Goal: Task Accomplishment & Management: Manage account settings

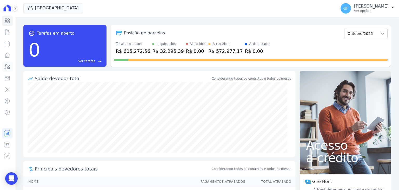
click at [10, 65] on icon at bounding box center [7, 66] width 6 height 6
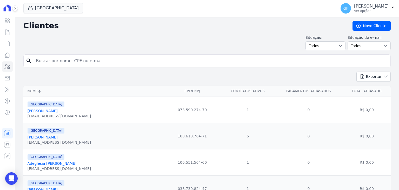
click at [63, 64] on input "search" at bounding box center [211, 61] width 356 height 10
type input "[PERSON_NAME]"
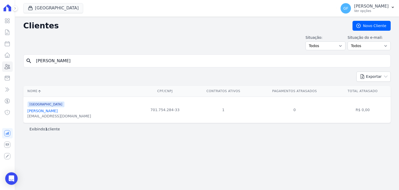
click at [54, 113] on link "[PERSON_NAME]" at bounding box center [43, 111] width 30 height 4
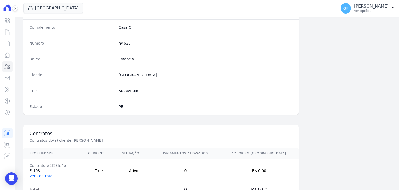
scroll to position [295, 0]
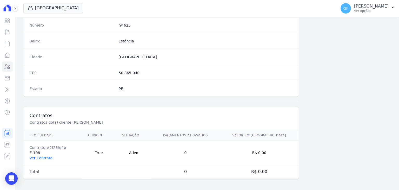
click at [40, 156] on link "Ver Contrato" at bounding box center [41, 158] width 23 height 4
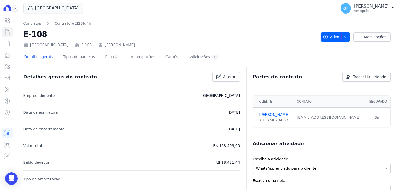
click at [104, 56] on link "Parcelas" at bounding box center [112, 57] width 17 height 14
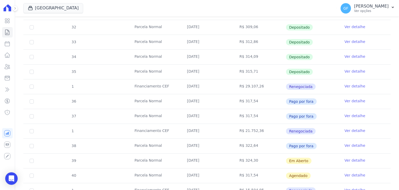
scroll to position [205, 0]
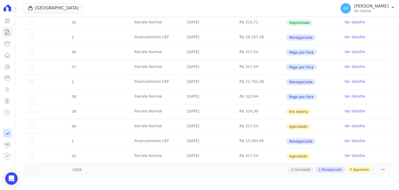
drag, startPoint x: 236, startPoint y: 109, endPoint x: 266, endPoint y: 109, distance: 30.7
click at [266, 109] on td "R$ 324,30" at bounding box center [260, 111] width 53 height 15
click at [273, 114] on td "R$ 324,30" at bounding box center [260, 111] width 53 height 15
click at [349, 108] on link "Ver detalhe" at bounding box center [355, 110] width 21 height 5
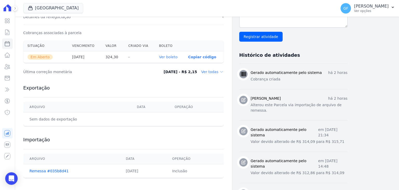
scroll to position [156, 0]
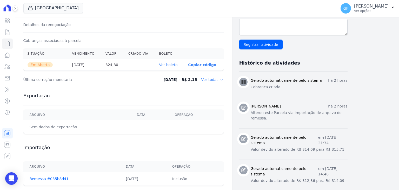
click at [164, 61] on th "Ver boleto" at bounding box center [169, 65] width 29 height 12
click at [165, 67] on th "Ver boleto" at bounding box center [169, 65] width 29 height 12
click at [166, 63] on link "Ver boleto" at bounding box center [168, 65] width 18 height 4
click at [12, 179] on icon "Open Intercom Messenger" at bounding box center [11, 178] width 6 height 7
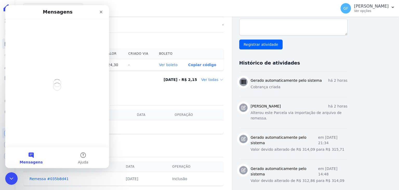
scroll to position [0, 0]
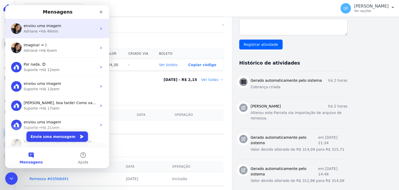
click at [39, 35] on div "enviou uma imagem Adriane • Há 46min" at bounding box center [57, 28] width 104 height 19
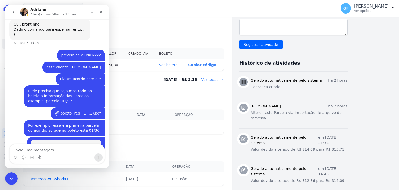
scroll to position [3905, 0]
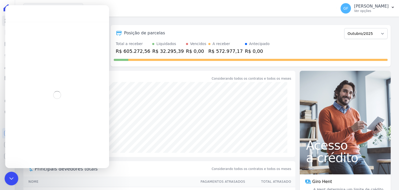
click at [10, 172] on div "Encerramento do Messenger da Intercom" at bounding box center [10, 177] width 12 height 12
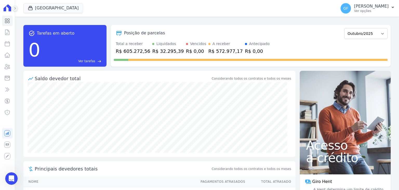
scroll to position [104, 0]
click at [17, 9] on button at bounding box center [15, 8] width 6 height 6
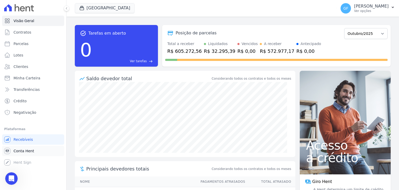
click at [16, 149] on span "Conta Hent" at bounding box center [24, 150] width 21 height 5
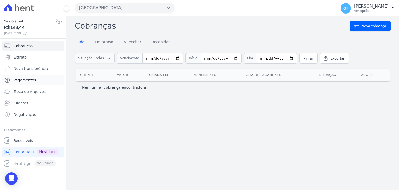
click at [23, 81] on span "Pagamentos" at bounding box center [25, 80] width 22 height 5
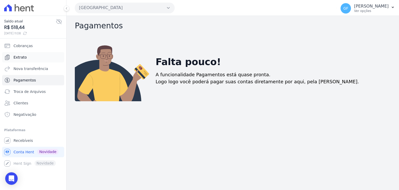
click at [20, 57] on span "Extrato" at bounding box center [20, 57] width 13 height 5
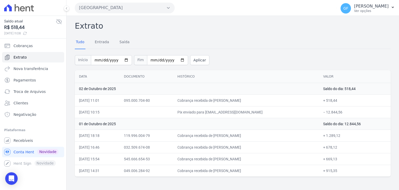
drag, startPoint x: 259, startPoint y: 99, endPoint x: 332, endPoint y: 102, distance: 72.4
click at [332, 102] on tr "02/10/2025, 11:01 095.000.704-80 Cobrança recebida de Maria Amanda Micaely Pinh…" at bounding box center [233, 100] width 316 height 12
click at [281, 137] on td "Cobrança recebida de Pedro Vitor dos Santos Neves" at bounding box center [246, 136] width 146 height 12
